Goal: Find specific page/section: Find specific page/section

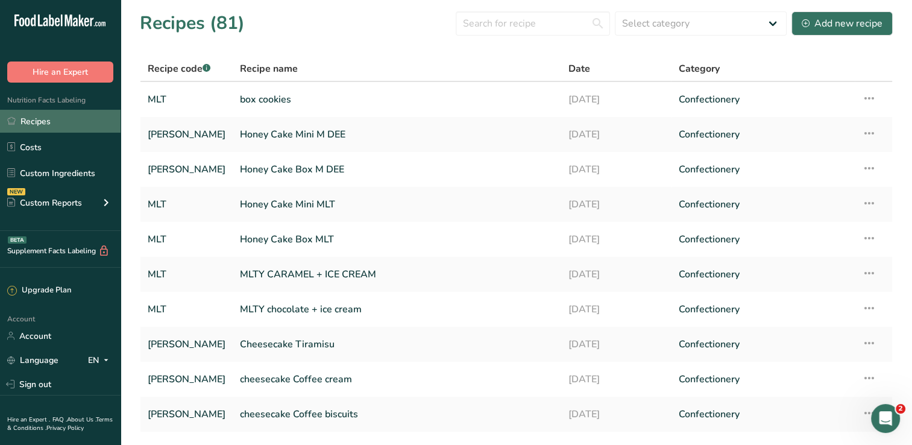
click at [42, 121] on link "Recipes" at bounding box center [60, 121] width 121 height 23
click at [39, 125] on link "Recipes" at bounding box center [60, 121] width 121 height 23
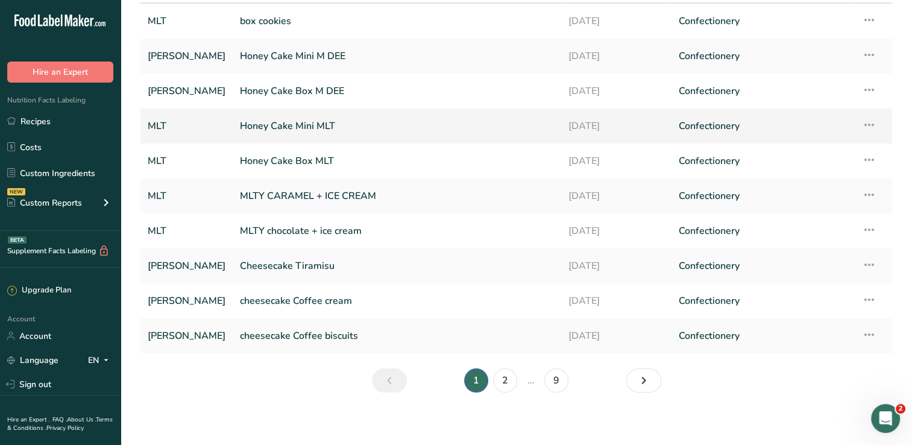
scroll to position [83, 0]
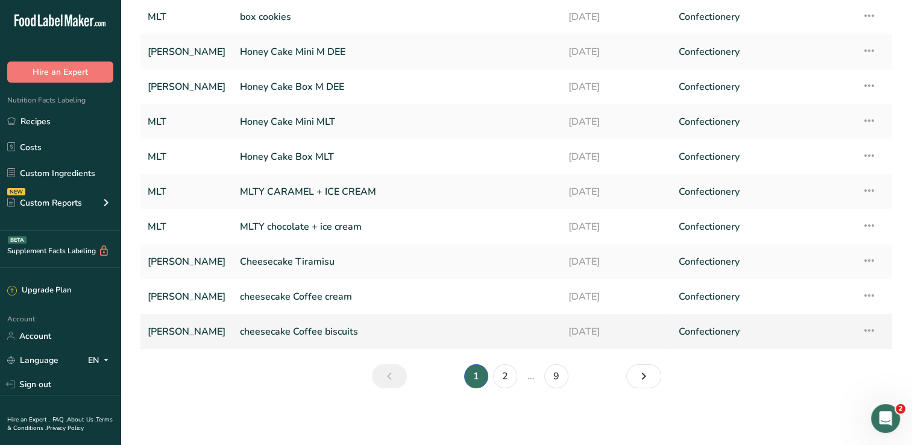
click at [305, 332] on link "cheesecake Coffee biscuits" at bounding box center [397, 331] width 314 height 25
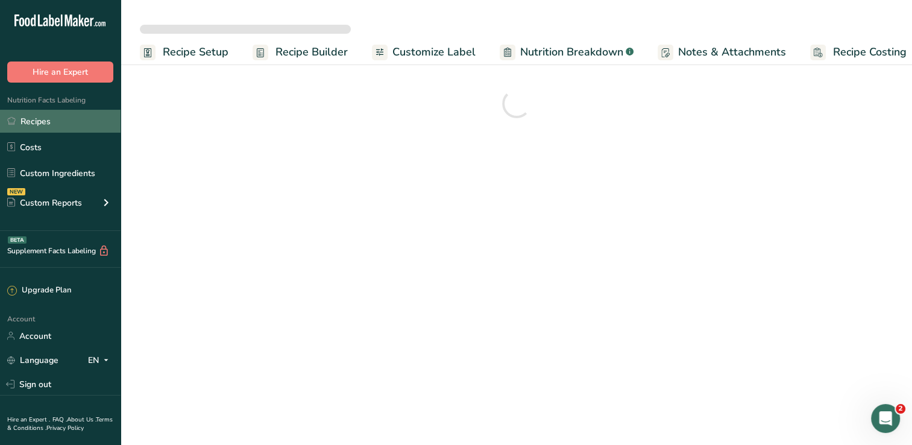
click at [73, 116] on link "Recipes" at bounding box center [60, 121] width 121 height 23
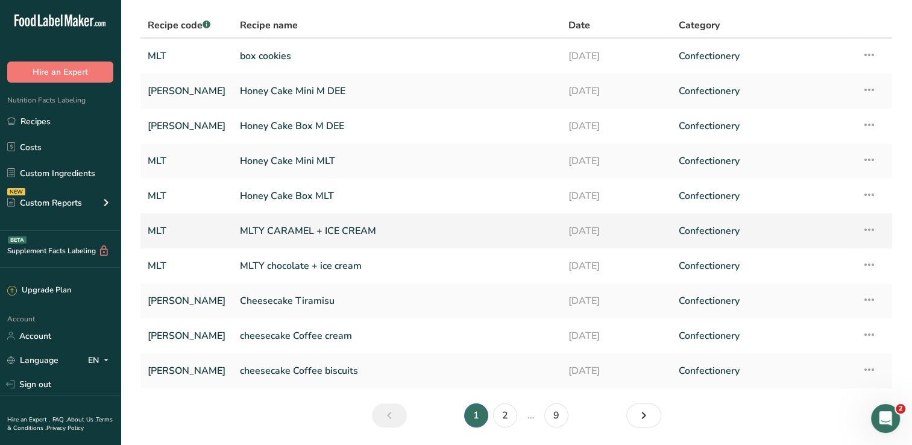
scroll to position [83, 0]
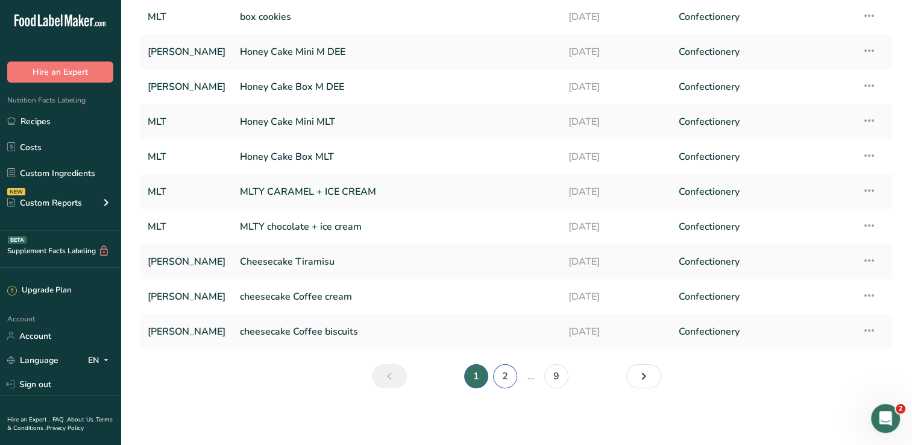
click at [500, 373] on link "2" at bounding box center [505, 376] width 24 height 24
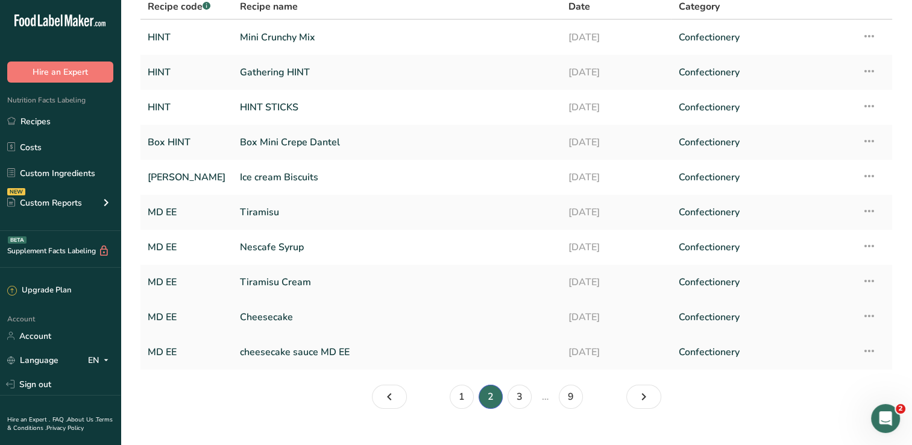
scroll to position [83, 0]
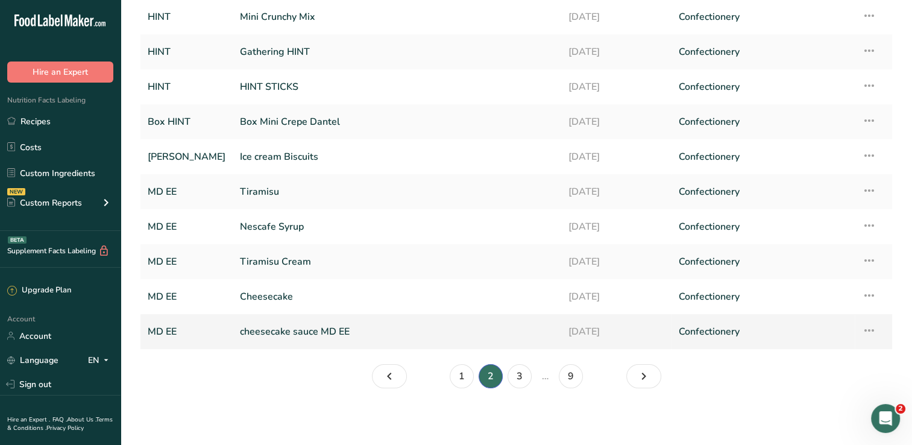
click at [330, 330] on link "cheesecake sauce MD EE" at bounding box center [397, 331] width 314 height 25
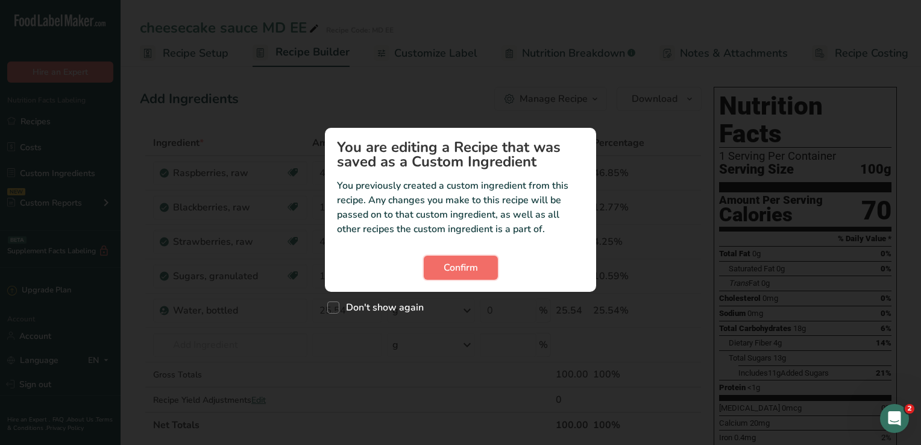
click at [463, 274] on span "Confirm" at bounding box center [461, 268] width 34 height 14
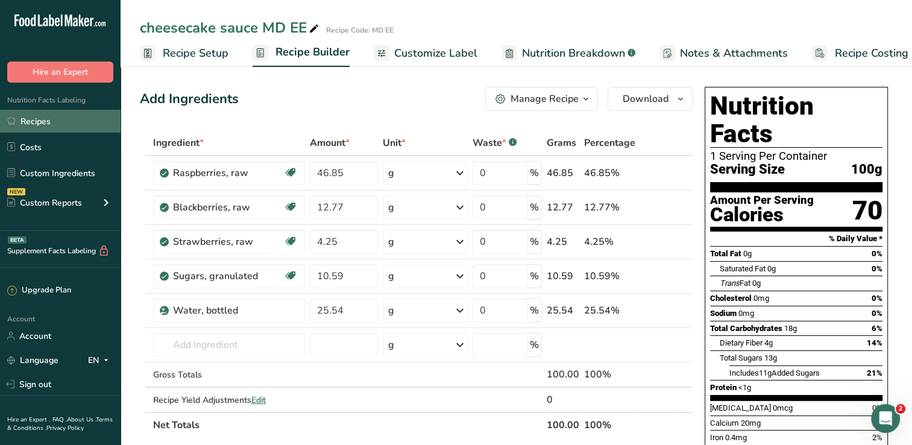
click at [63, 119] on link "Recipes" at bounding box center [60, 121] width 121 height 23
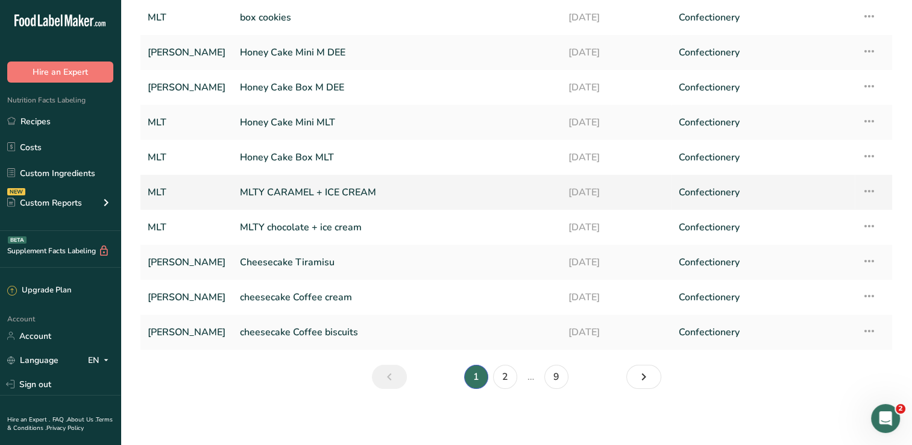
scroll to position [83, 0]
click at [552, 376] on link "9" at bounding box center [557, 376] width 24 height 24
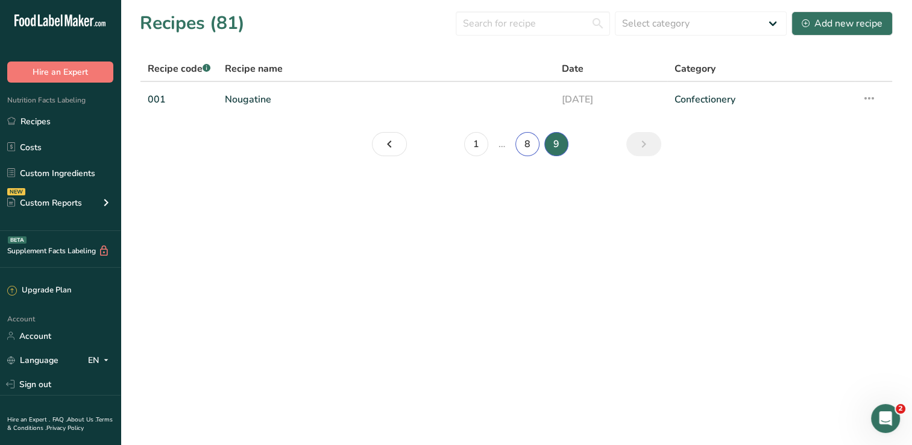
click at [531, 141] on link "8" at bounding box center [528, 144] width 24 height 24
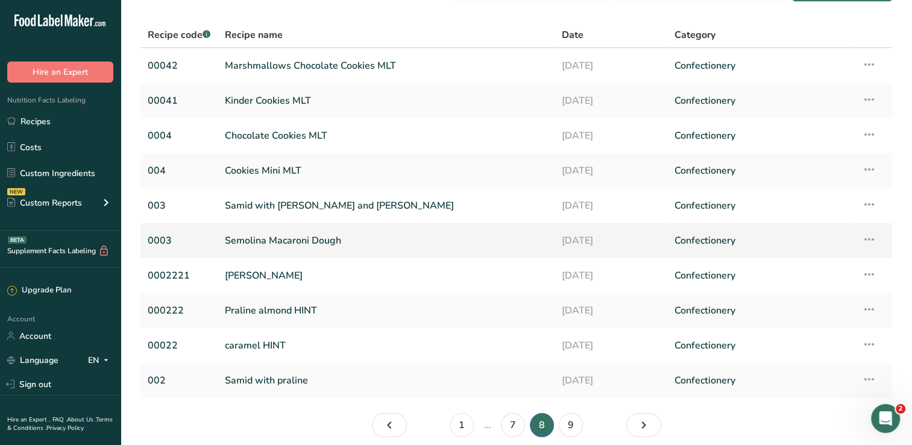
scroll to position [60, 0]
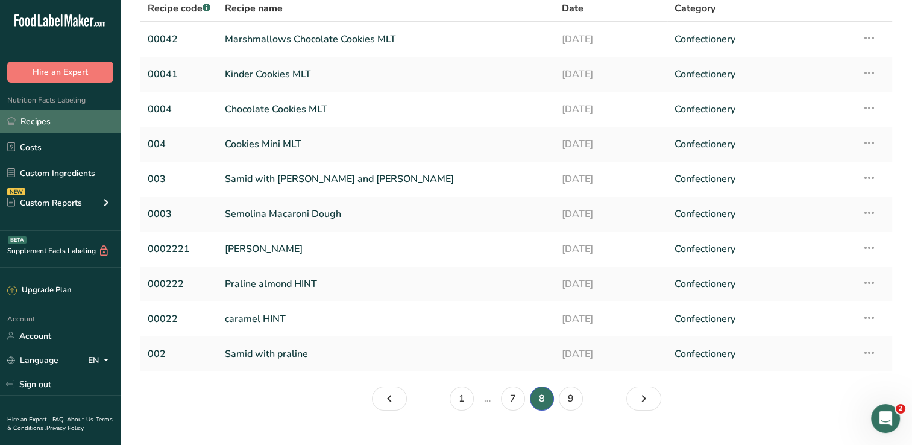
click at [48, 117] on link "Recipes" at bounding box center [60, 121] width 121 height 23
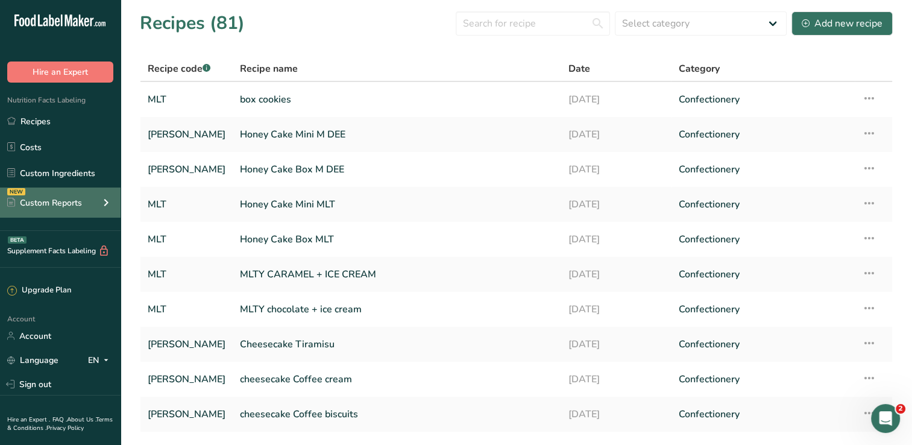
click at [99, 199] on icon at bounding box center [106, 203] width 14 height 22
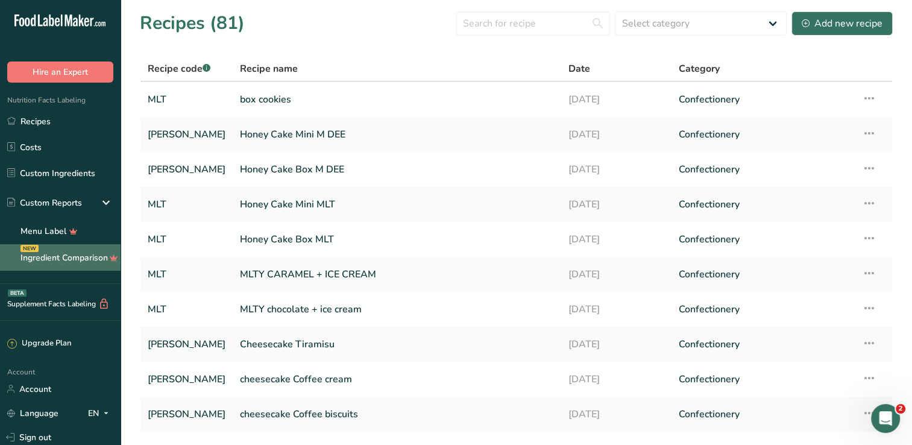
click at [80, 252] on link "Ingredient Comparison NEW" at bounding box center [60, 257] width 121 height 27
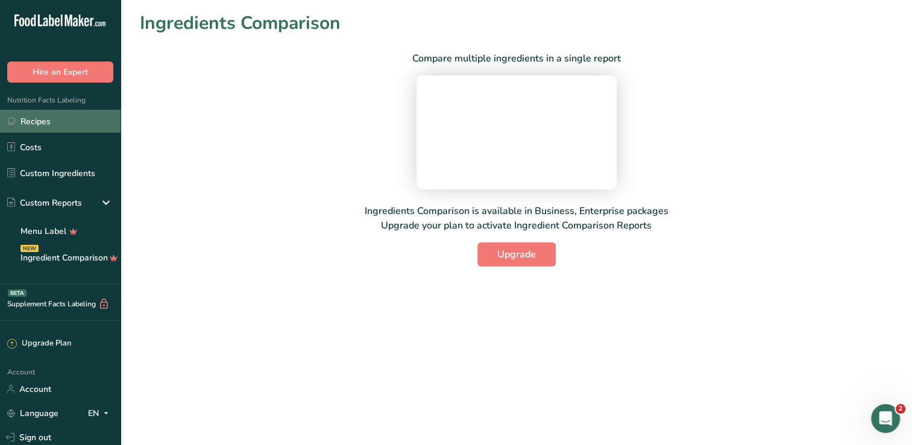
click at [75, 125] on link "Recipes" at bounding box center [60, 121] width 121 height 23
